Goal: Transaction & Acquisition: Purchase product/service

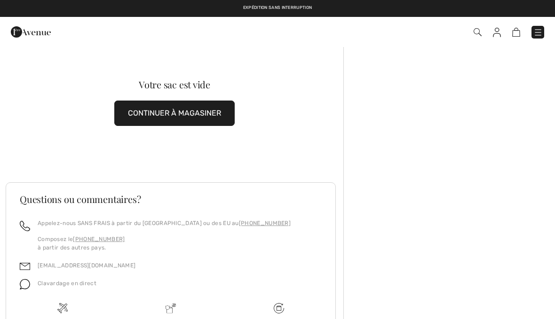
click at [540, 30] on img at bounding box center [537, 32] width 9 height 9
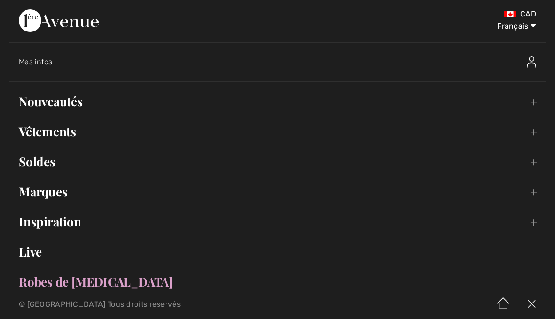
click at [73, 97] on link "Nouveautés Toggle submenu" at bounding box center [277, 101] width 536 height 21
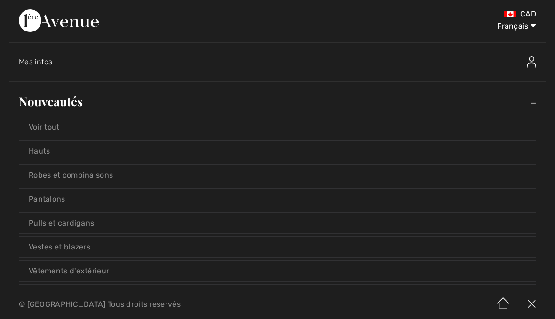
click at [58, 132] on link "Voir tout" at bounding box center [277, 127] width 516 height 21
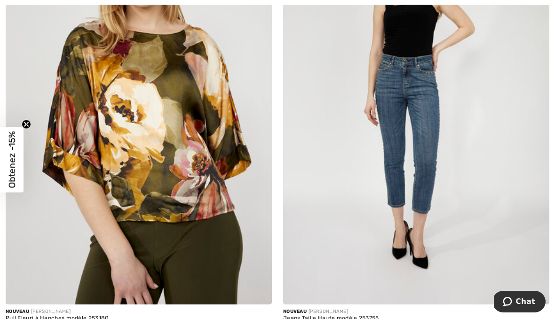
scroll to position [1146, 0]
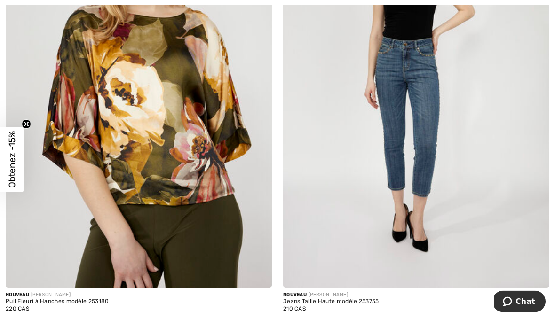
click at [422, 141] on img at bounding box center [416, 88] width 266 height 399
click at [430, 103] on img at bounding box center [416, 88] width 266 height 399
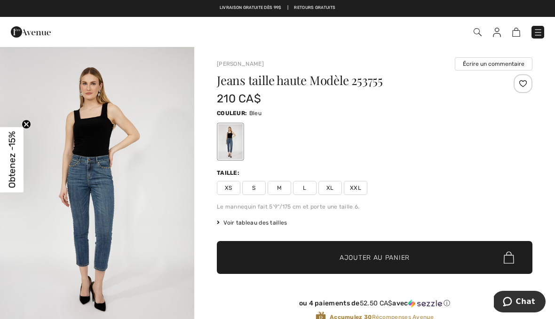
click at [542, 206] on div "Frank Lyman Écrire un commentaire Jeans taille haute Modèle 253755 210 CA$ Coul…" at bounding box center [374, 314] width 361 height 536
click at [540, 30] on img at bounding box center [537, 32] width 9 height 9
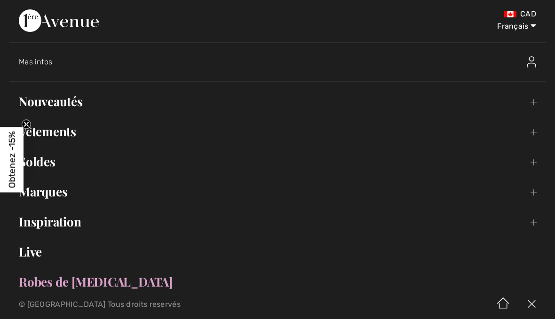
click at [42, 63] on span "Mes infos" at bounding box center [36, 61] width 34 height 9
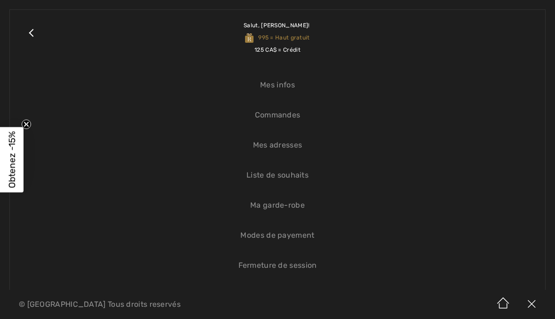
click at [285, 125] on link "Commandes" at bounding box center [277, 115] width 516 height 21
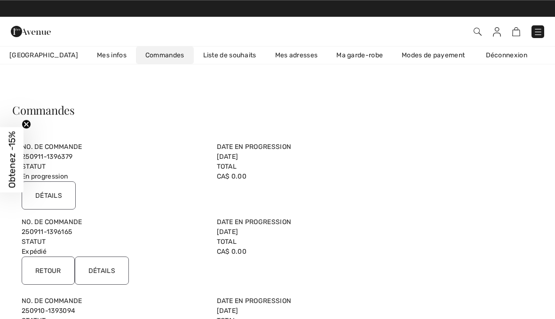
click at [540, 32] on img at bounding box center [537, 31] width 9 height 9
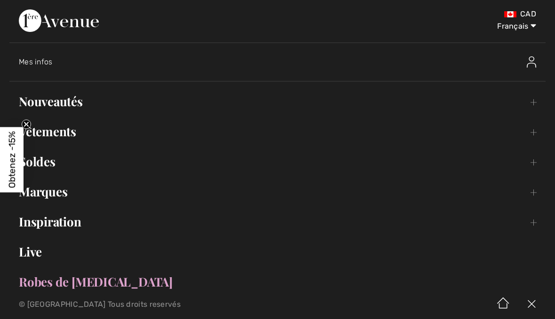
click at [69, 140] on link "Vêtements Toggle submenu" at bounding box center [277, 131] width 536 height 21
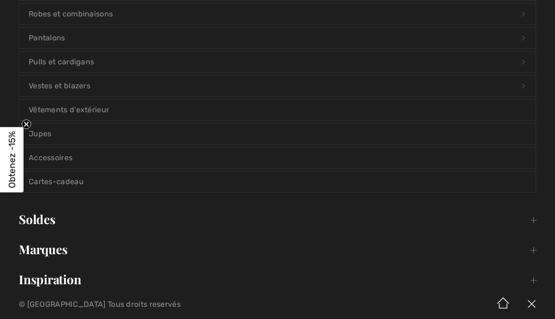
scroll to position [193, 0]
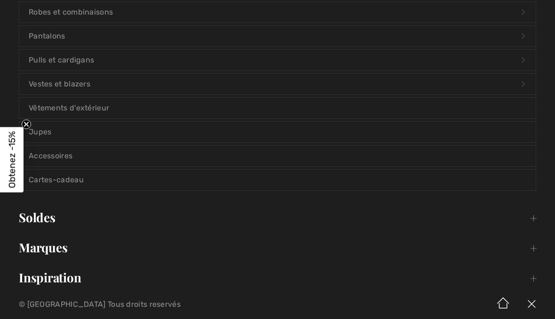
click at [61, 37] on link "Pantalons Open submenu" at bounding box center [277, 36] width 516 height 21
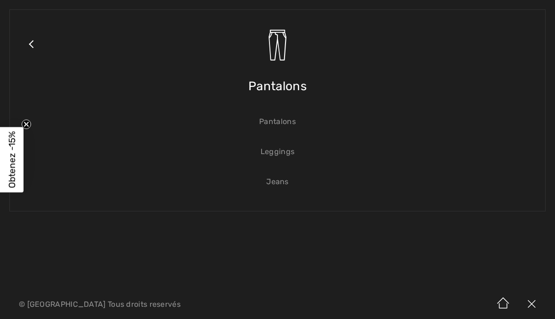
click at [289, 185] on link "Jeans" at bounding box center [277, 182] width 516 height 21
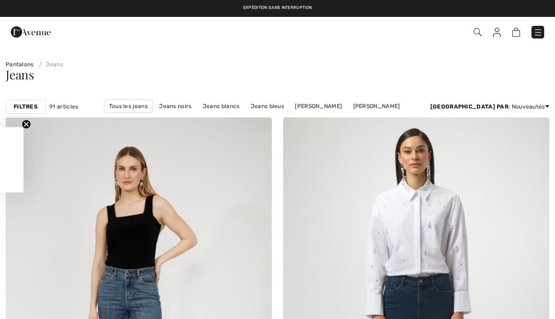
checkbox input "true"
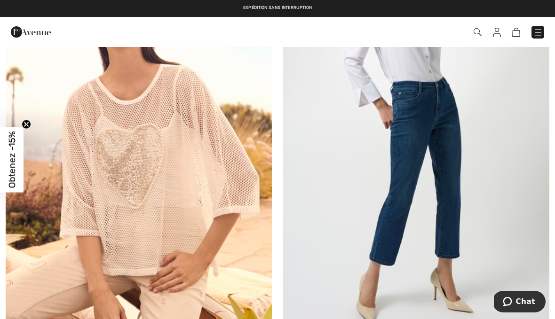
scroll to position [4217, 0]
click at [443, 167] on img at bounding box center [416, 129] width 266 height 399
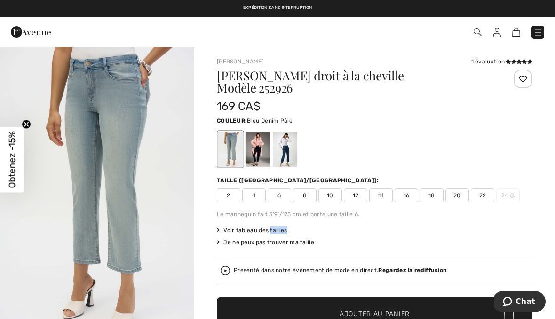
click at [290, 135] on div at bounding box center [285, 149] width 24 height 35
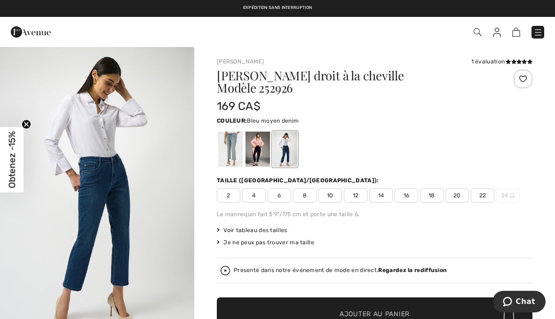
click at [258, 143] on div at bounding box center [257, 149] width 24 height 35
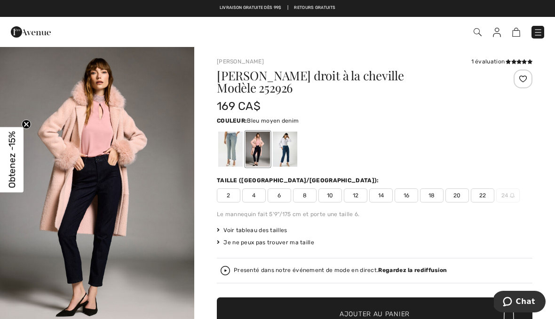
click at [289, 138] on div at bounding box center [285, 149] width 24 height 35
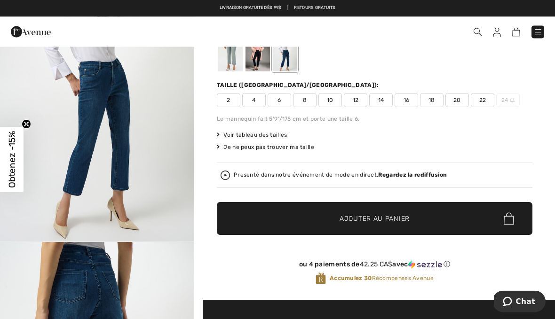
scroll to position [36, 0]
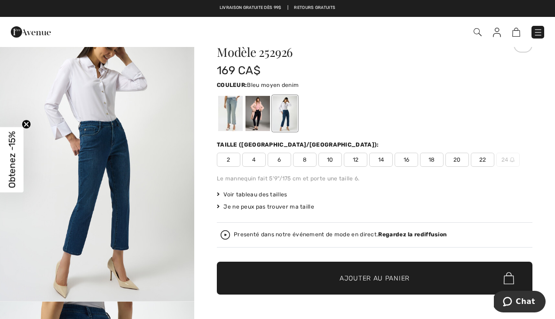
click at [235, 106] on div at bounding box center [230, 113] width 24 height 35
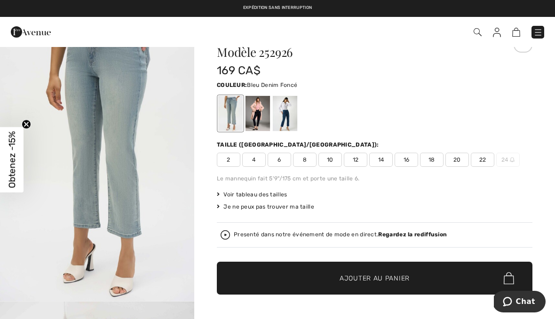
click at [290, 97] on div at bounding box center [285, 113] width 24 height 35
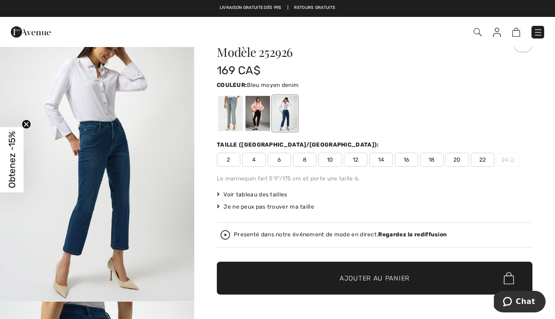
click at [329, 153] on span "10" at bounding box center [330, 160] width 24 height 14
click at [420, 231] on strong "Regardez la rediffusion" at bounding box center [412, 234] width 69 height 7
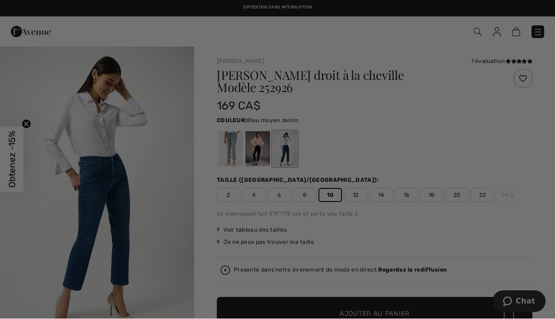
scroll to position [0, 0]
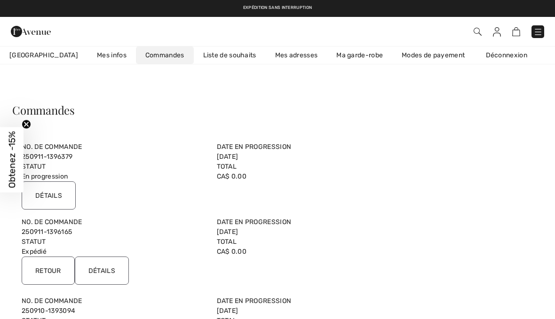
click at [480, 30] on img at bounding box center [478, 32] width 8 height 8
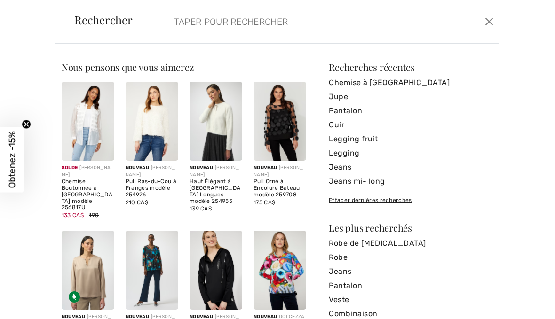
click at [244, 29] on input "search" at bounding box center [285, 22] width 237 height 28
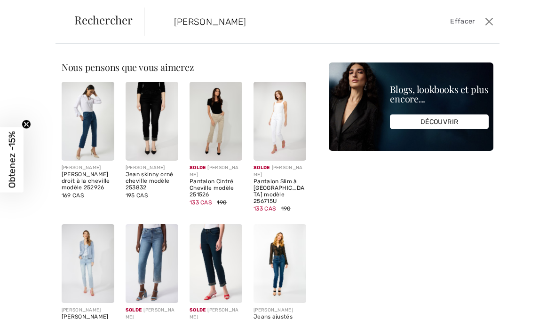
type input "[PERSON_NAME]"
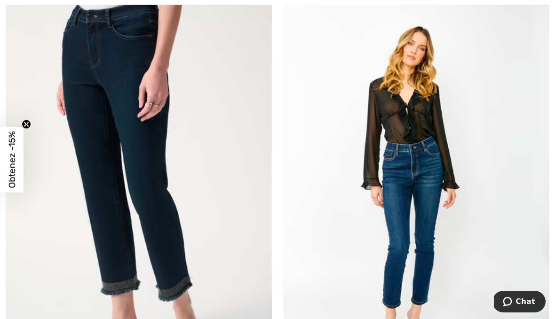
scroll to position [1461, 0]
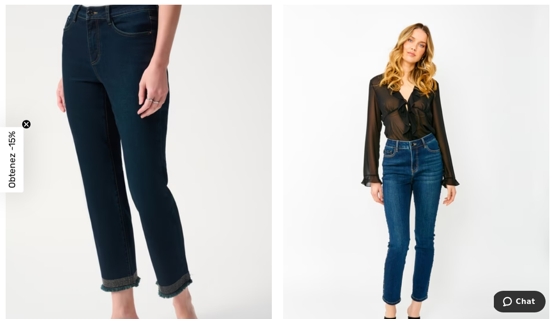
click at [161, 222] on img at bounding box center [139, 180] width 266 height 399
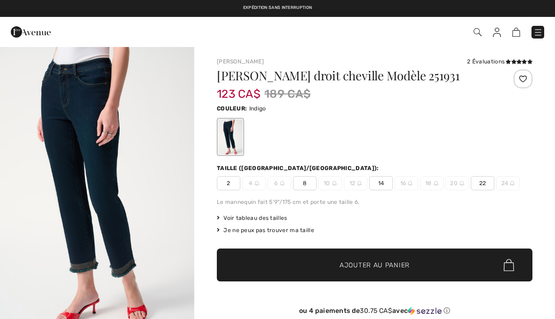
checkbox input "true"
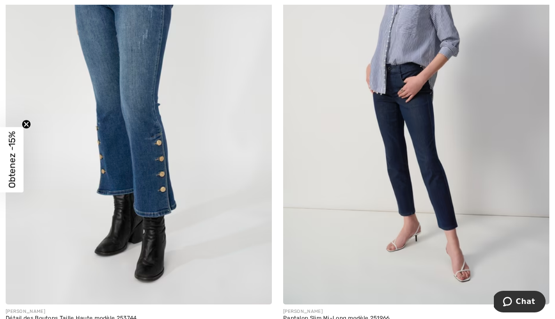
scroll to position [2964, 0]
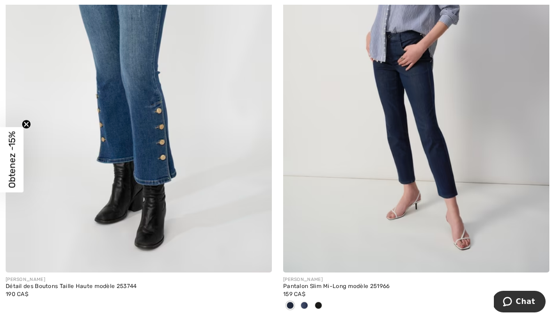
click at [437, 141] on img at bounding box center [416, 72] width 266 height 399
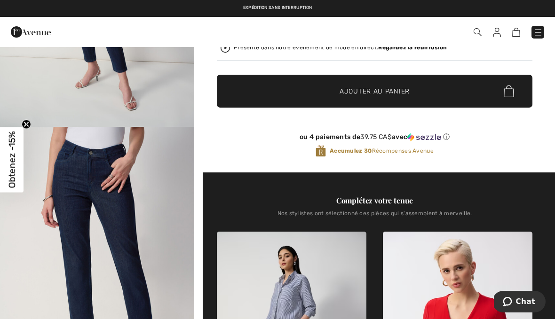
scroll to position [202, 0]
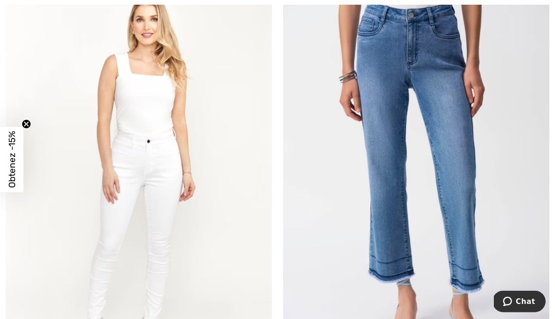
scroll to position [4638, 0]
click at [464, 227] on img at bounding box center [416, 175] width 266 height 399
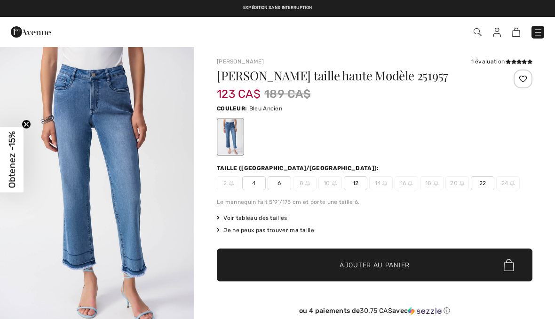
checkbox input "true"
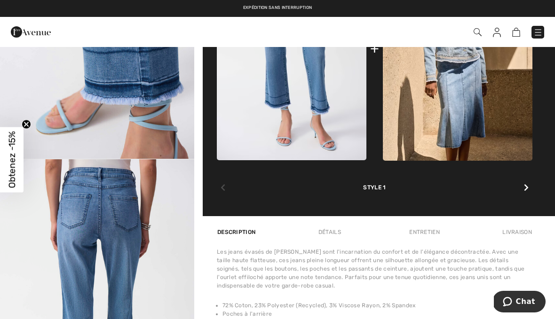
scroll to position [429, 0]
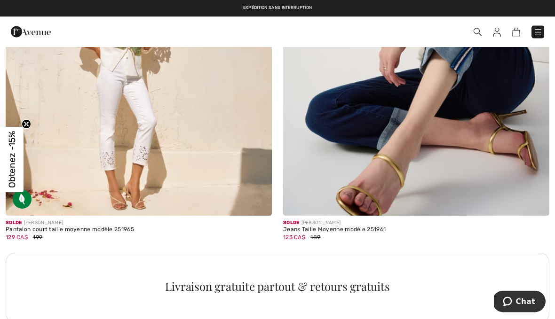
scroll to position [5162, 0]
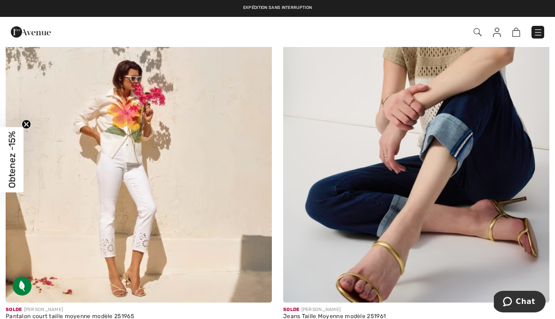
click at [474, 152] on img at bounding box center [416, 103] width 266 height 399
click at [484, 142] on img at bounding box center [416, 103] width 266 height 399
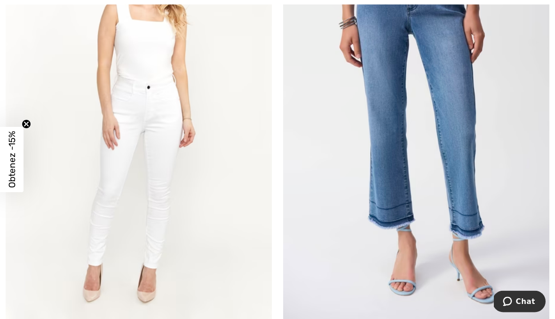
scroll to position [4692, 0]
click at [475, 160] on img at bounding box center [416, 121] width 266 height 399
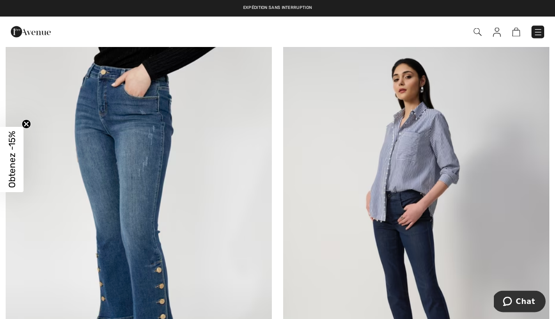
scroll to position [2805, 0]
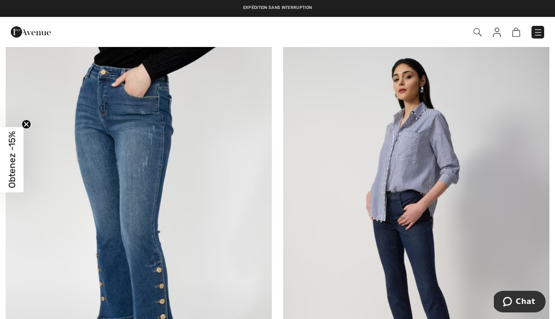
click at [144, 158] on img at bounding box center [139, 232] width 266 height 399
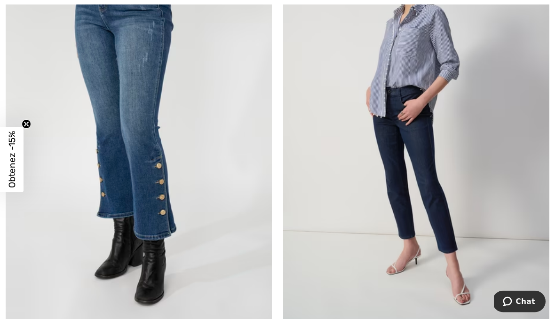
scroll to position [2909, 0]
click at [438, 177] on img at bounding box center [416, 128] width 266 height 399
click at [438, 130] on img at bounding box center [416, 128] width 266 height 399
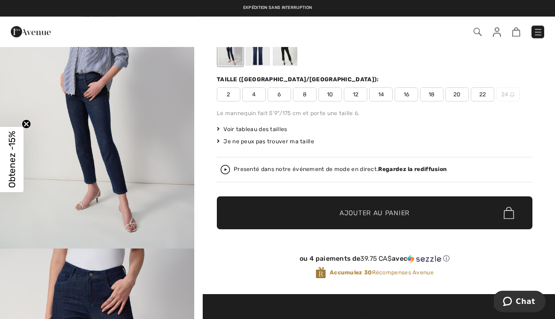
scroll to position [75, 0]
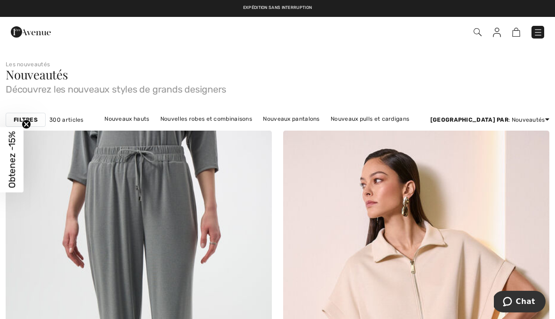
click at [485, 28] on span at bounding box center [391, 32] width 305 height 13
click at [541, 20] on div "Commander" at bounding box center [277, 32] width 555 height 30
click at [542, 32] on img at bounding box center [537, 32] width 9 height 9
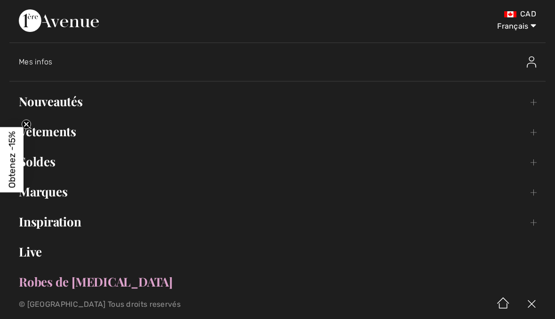
click at [70, 111] on link "Nouveautés Toggle submenu" at bounding box center [277, 101] width 536 height 21
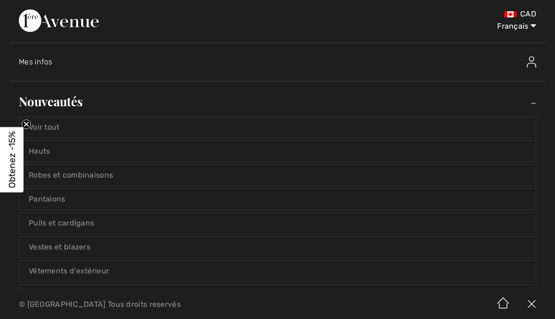
click at [63, 198] on link "Pantalons" at bounding box center [277, 199] width 516 height 21
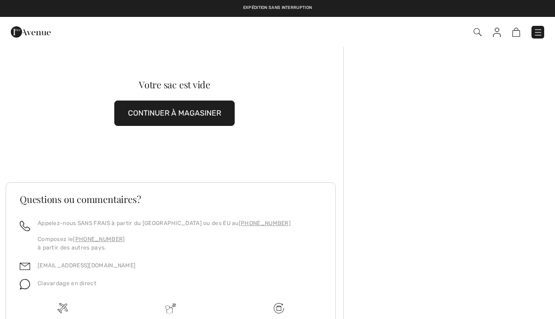
click at [480, 34] on img at bounding box center [478, 32] width 8 height 8
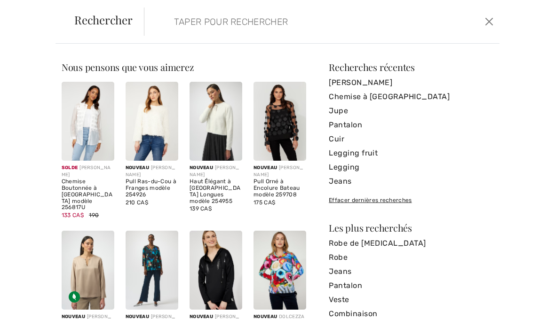
click at [253, 32] on input "search" at bounding box center [285, 22] width 237 height 28
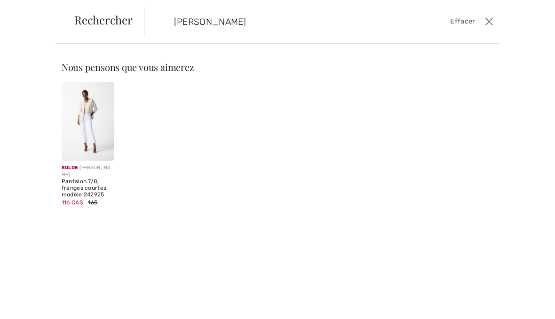
type input "[PERSON_NAME]"
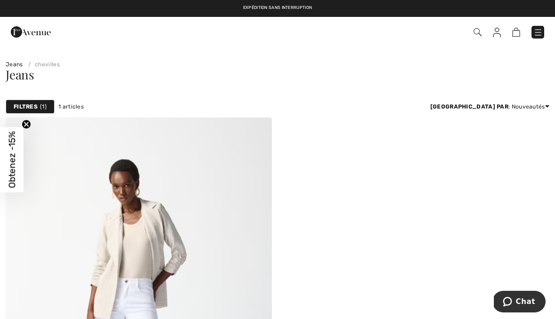
click at [481, 34] on img at bounding box center [478, 32] width 8 height 8
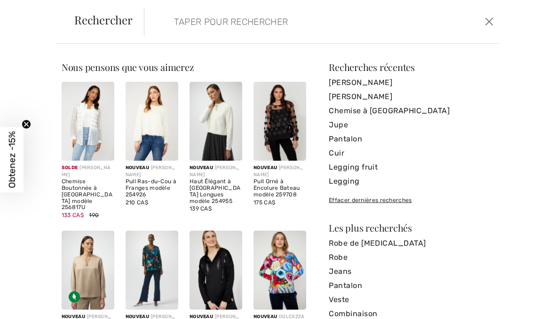
click at [247, 24] on input "search" at bounding box center [285, 22] width 237 height 28
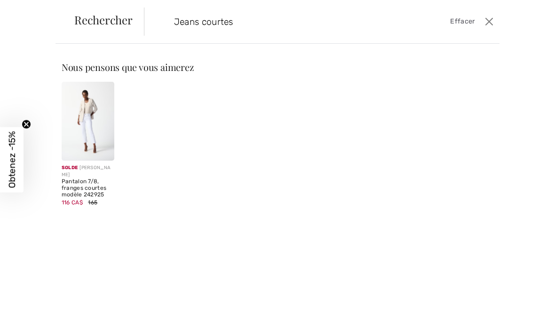
type input "Jeans courtes"
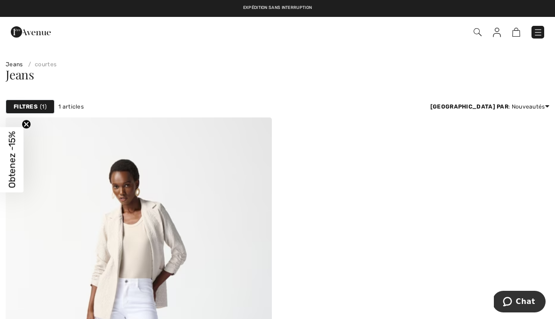
click at [482, 28] on span at bounding box center [391, 32] width 305 height 13
click at [200, 45] on div "Commander" at bounding box center [277, 32] width 555 height 30
click at [481, 34] on img at bounding box center [478, 32] width 8 height 8
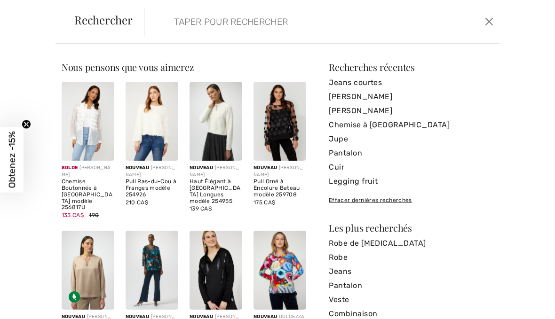
click at [261, 22] on input "search" at bounding box center [285, 22] width 237 height 28
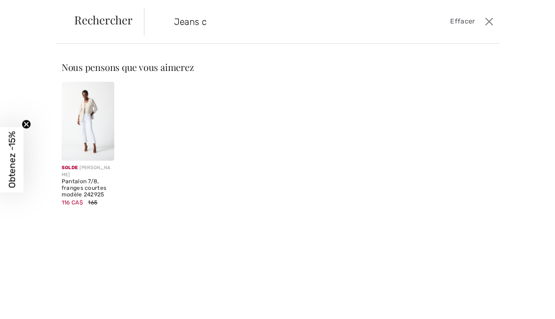
type input "Jeans"
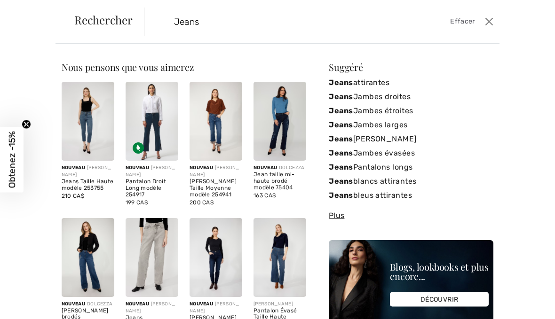
scroll to position [9, 0]
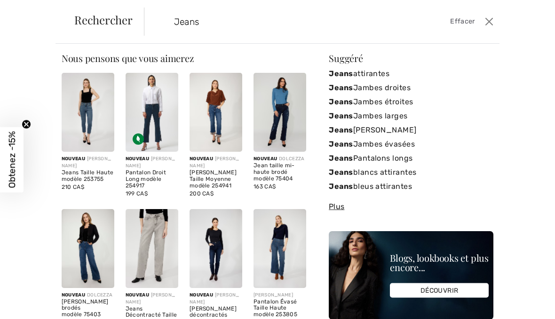
click at [447, 71] on link "Jeans attirantes" at bounding box center [411, 74] width 165 height 14
click at [408, 86] on link "Jeans Jambes droites" at bounding box center [411, 88] width 165 height 14
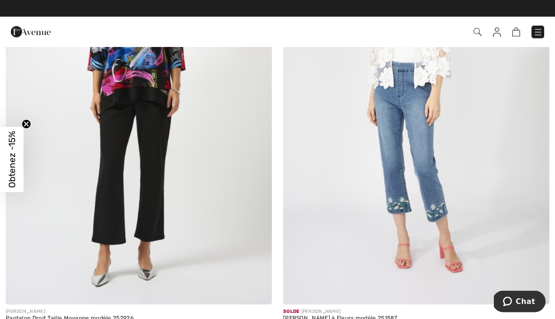
scroll to position [1521, 0]
click at [155, 162] on img at bounding box center [139, 104] width 266 height 399
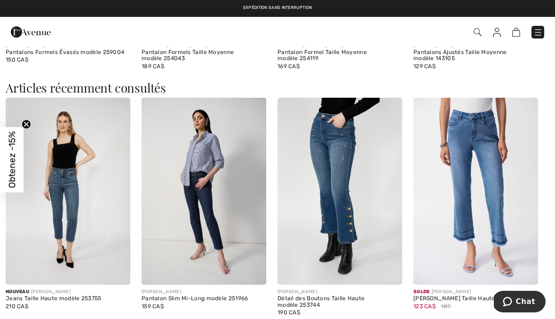
scroll to position [1325, 0]
click at [75, 206] on img at bounding box center [68, 191] width 125 height 187
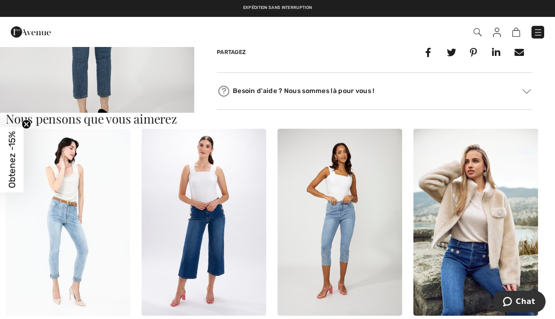
scroll to position [475, 0]
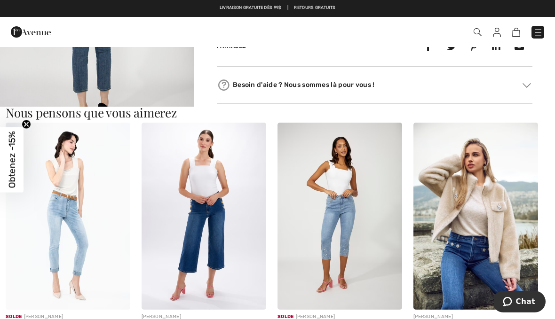
click at [219, 236] on img at bounding box center [204, 216] width 125 height 187
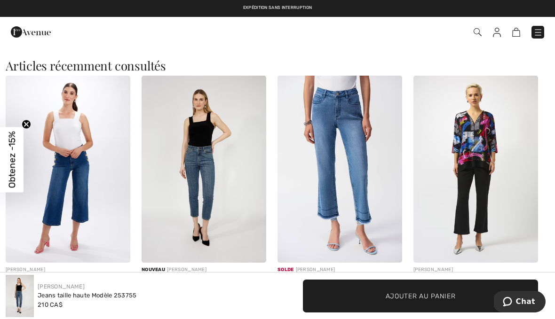
scroll to position [787, 0]
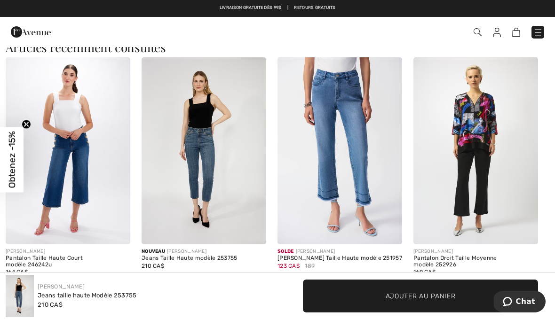
click at [476, 194] on img at bounding box center [475, 150] width 125 height 187
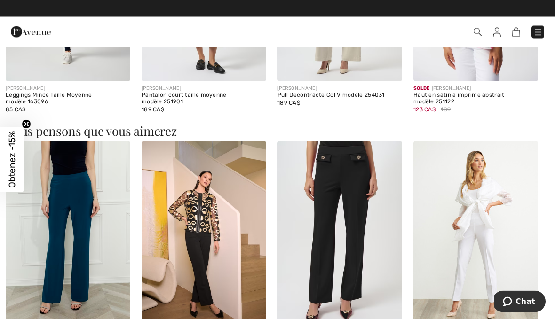
scroll to position [1039, 0]
click at [82, 199] on img at bounding box center [68, 234] width 125 height 187
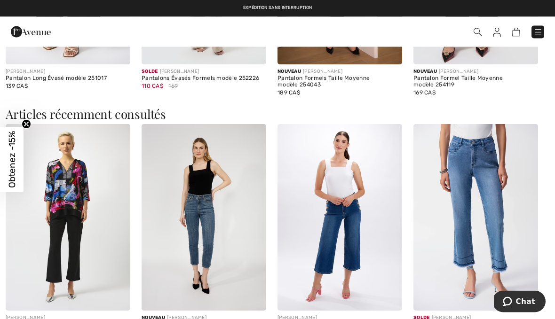
scroll to position [1347, 0]
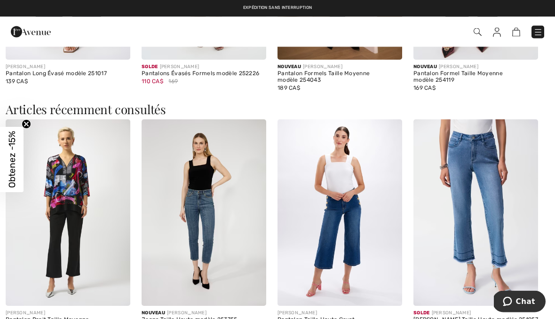
click at [489, 204] on img at bounding box center [475, 213] width 125 height 187
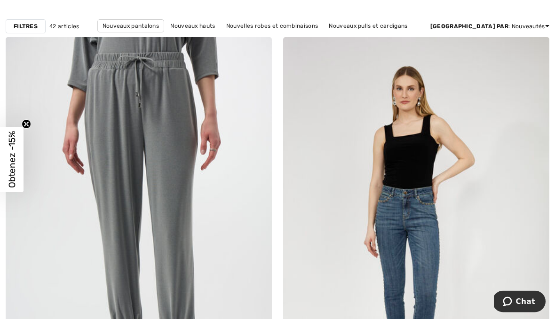
scroll to position [119, 0]
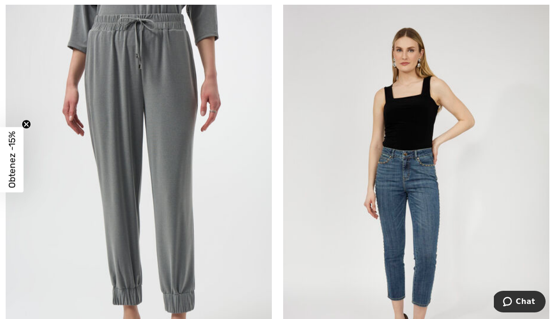
click at [513, 183] on img at bounding box center [416, 198] width 266 height 399
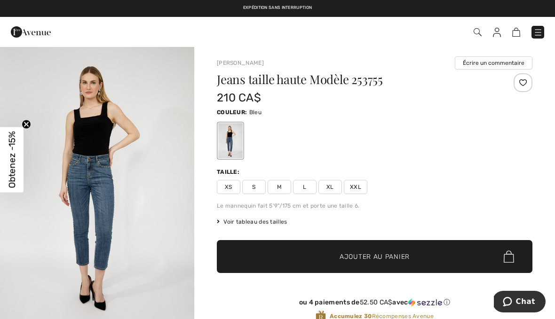
click at [542, 29] on img at bounding box center [537, 32] width 9 height 9
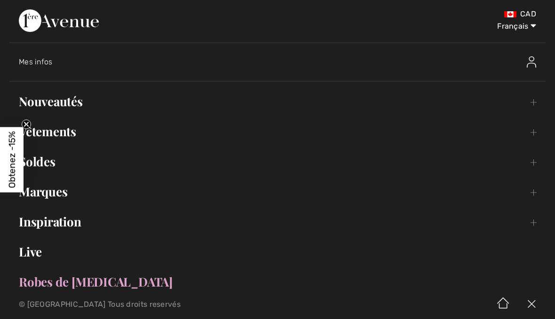
click at [65, 194] on link "Marques Open submenu" at bounding box center [277, 192] width 536 height 21
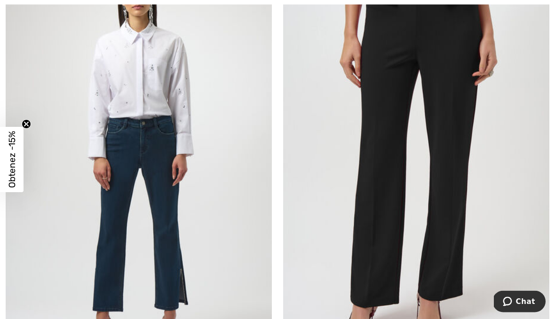
scroll to position [1036, 0]
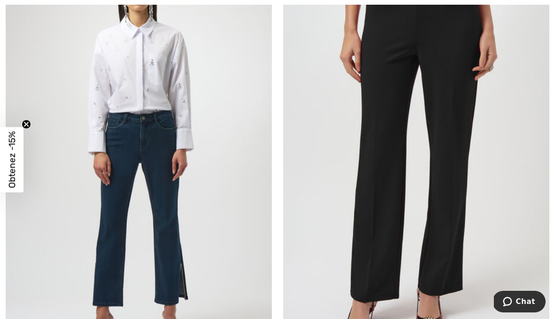
click at [173, 225] on img at bounding box center [139, 153] width 266 height 399
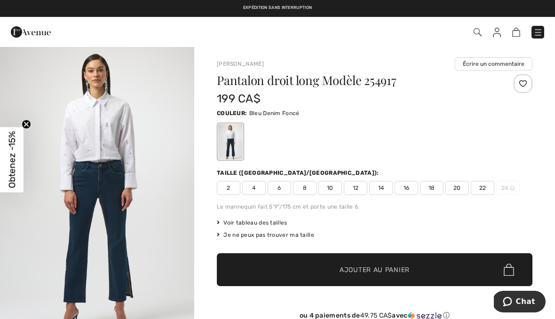
click at [483, 28] on span at bounding box center [391, 32] width 305 height 13
click at [478, 32] on img at bounding box center [478, 32] width 8 height 8
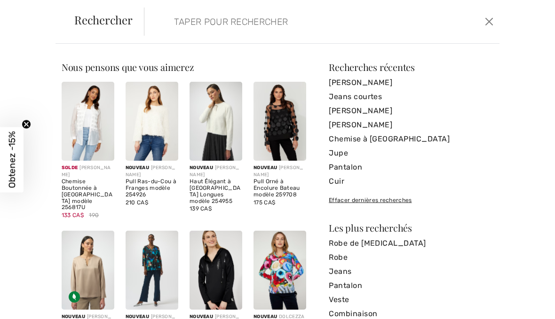
click at [280, 26] on input "search" at bounding box center [285, 22] width 237 height 28
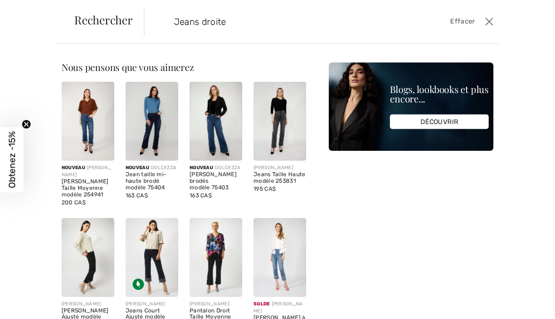
type input "Jeans droite"
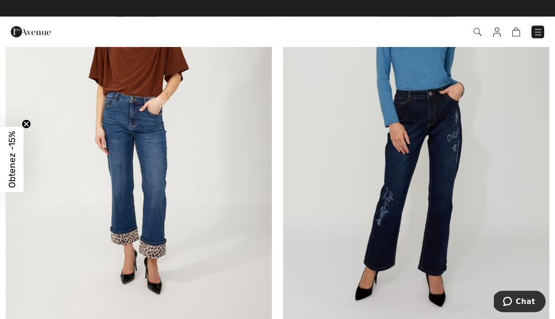
scroll to position [174, 0]
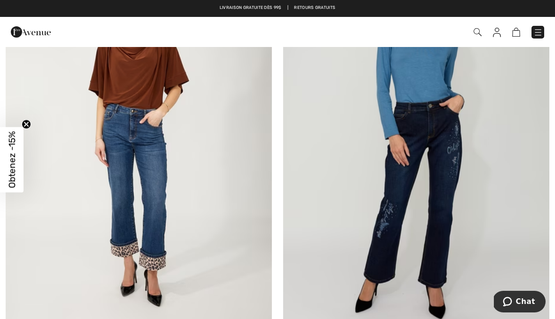
click at [448, 139] on img at bounding box center [416, 143] width 266 height 399
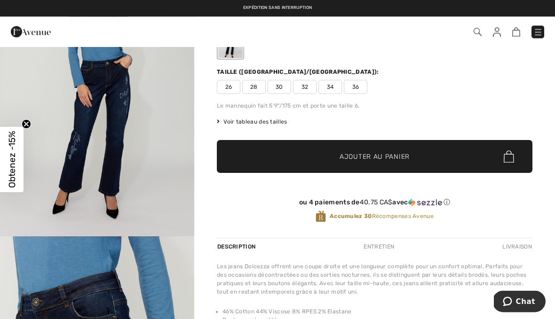
scroll to position [95, 0]
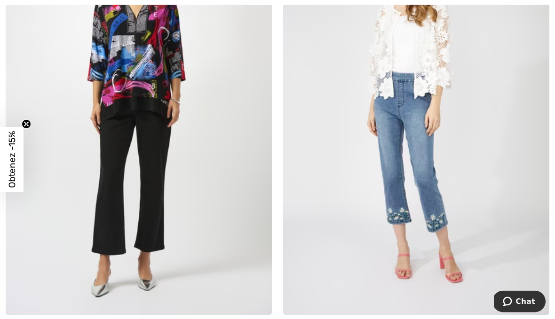
scroll to position [1532, 0]
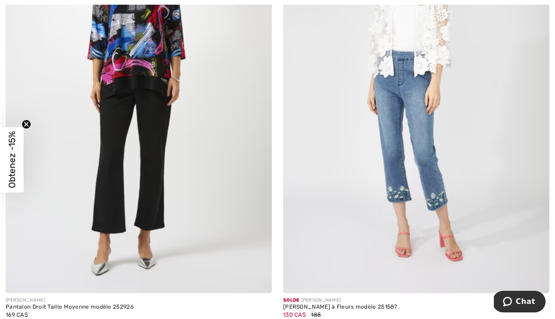
click at [148, 161] on img at bounding box center [139, 93] width 266 height 399
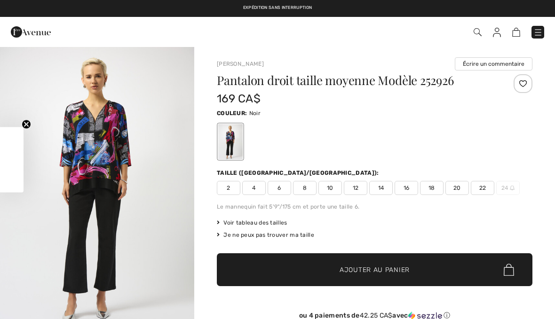
checkbox input "true"
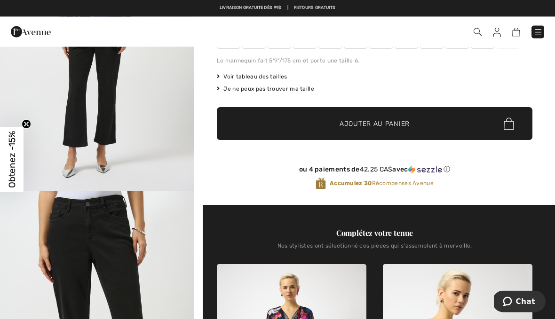
scroll to position [145, 0]
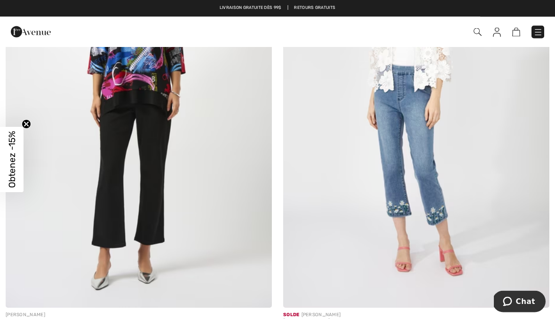
scroll to position [1518, 0]
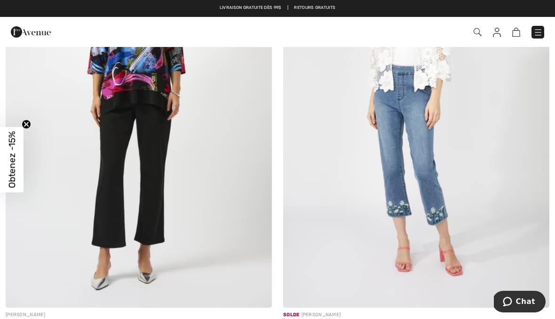
click at [434, 169] on img at bounding box center [416, 108] width 266 height 399
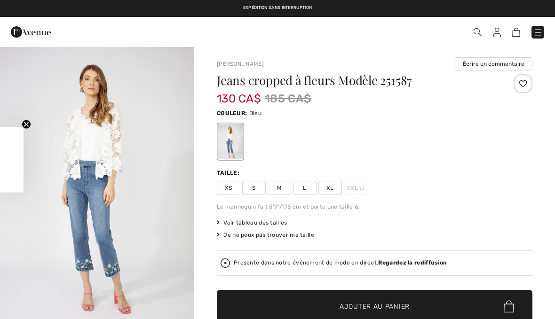
checkbox input "true"
click at [479, 31] on img at bounding box center [478, 32] width 8 height 8
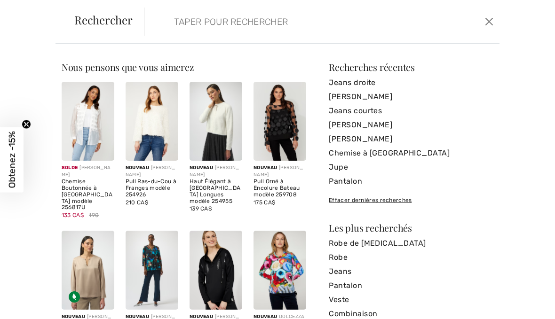
click at [269, 24] on input "search" at bounding box center [285, 22] width 237 height 28
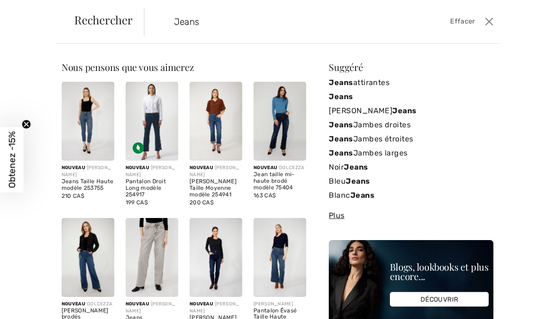
type input "Jeans"
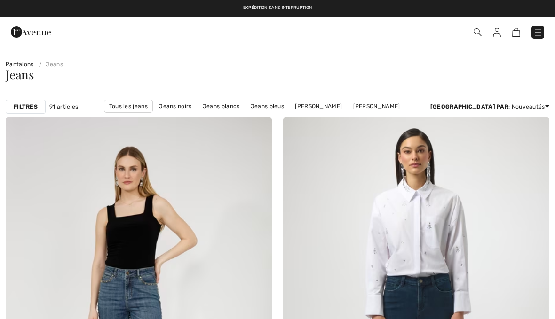
checkbox input "true"
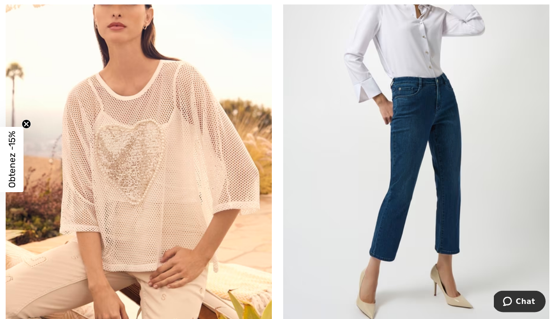
scroll to position [4221, 0]
click at [450, 204] on img at bounding box center [416, 124] width 266 height 399
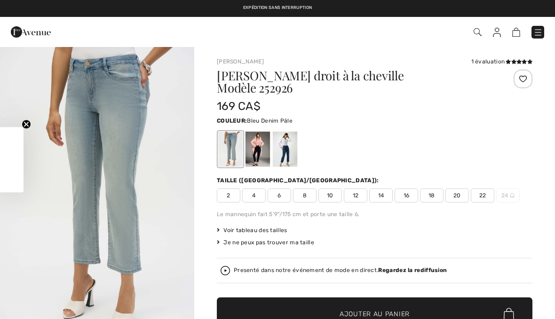
checkbox input "true"
click at [288, 132] on div at bounding box center [285, 149] width 24 height 35
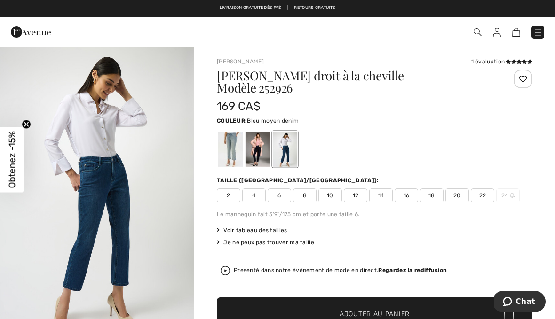
click at [327, 189] on span "10" at bounding box center [330, 196] width 24 height 14
click at [407, 309] on span "Ajouter au panier" at bounding box center [375, 314] width 70 height 10
click at [514, 32] on img at bounding box center [511, 32] width 8 height 9
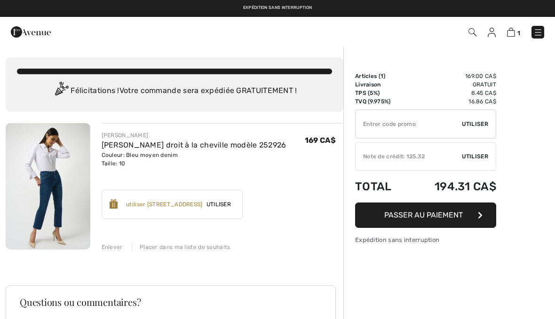
checkbox input "true"
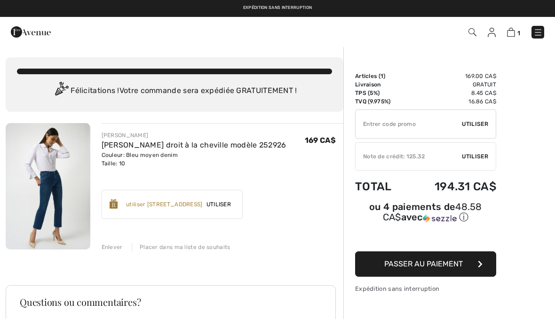
click at [483, 155] on span "Utiliser" at bounding box center [475, 156] width 26 height 8
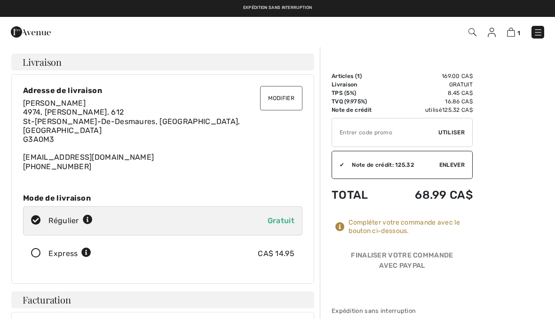
click at [363, 230] on div "Compléter votre commande avec le bouton ci-dessous." at bounding box center [410, 227] width 124 height 17
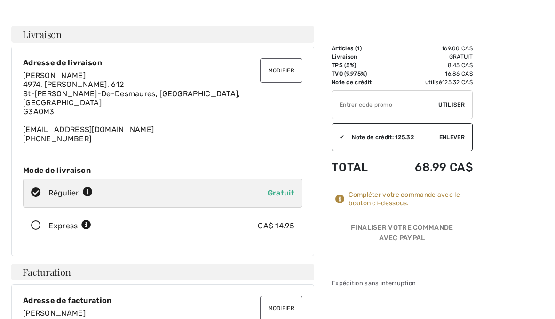
scroll to position [27, 0]
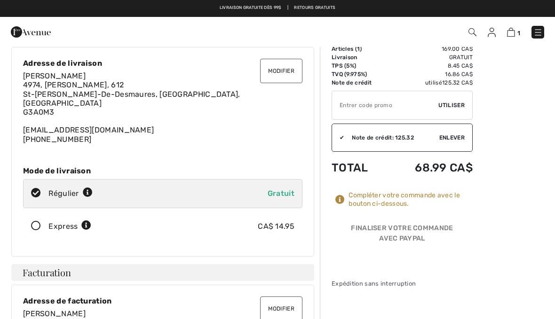
click at [362, 199] on div "Compléter votre commande avec le bouton ci-dessous." at bounding box center [410, 199] width 124 height 17
click at [385, 228] on div "Finaliser votre commande avec PayPal" at bounding box center [402, 235] width 141 height 24
click at [404, 230] on div "Finaliser votre commande avec PayPal" at bounding box center [402, 235] width 141 height 24
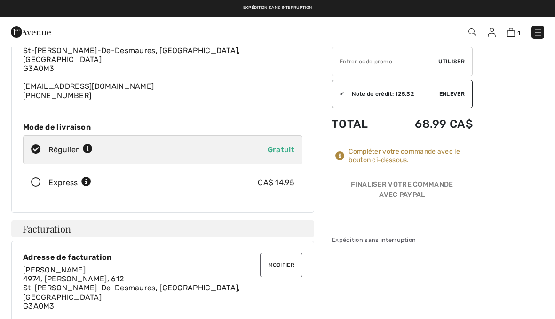
click at [515, 36] on img at bounding box center [511, 32] width 8 height 9
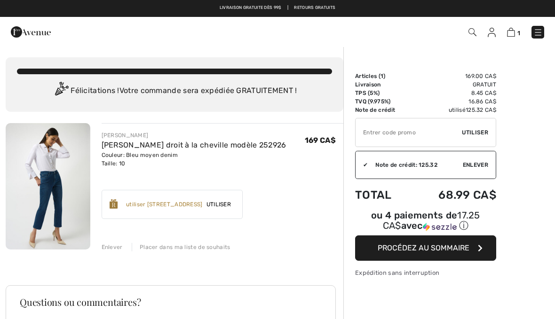
click at [457, 250] on span "Procédez au sommaire" at bounding box center [424, 248] width 92 height 9
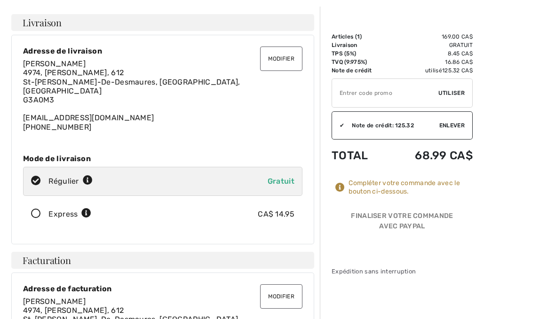
scroll to position [62, 0]
